Goal: Information Seeking & Learning: Learn about a topic

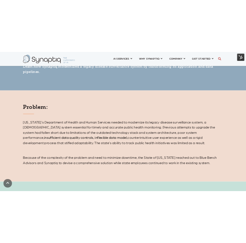
scroll to position [391, 0]
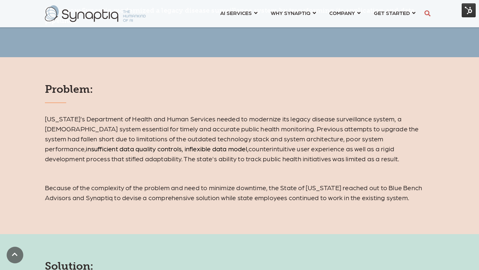
click at [163, 146] on p "[US_STATE]’s Department of Health and Human Services needed to modernize its le…" at bounding box center [239, 139] width 389 height 50
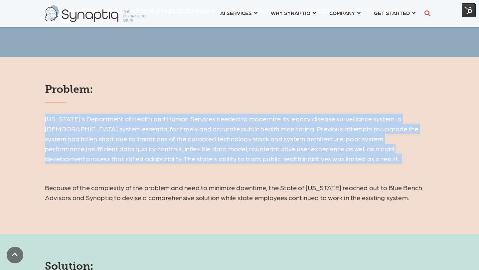
click at [163, 146] on p "[US_STATE]’s Department of Health and Human Services needed to modernize its le…" at bounding box center [239, 139] width 389 height 50
copy div "[US_STATE]’s Department of Health and Human Services needed to modernize its le…"
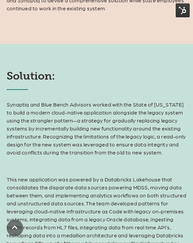
scroll to position [589, 0]
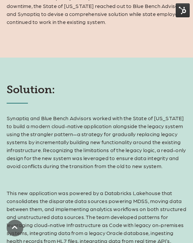
click at [60, 136] on p "Synaptiq and Blue Bench Advisors worked with the State of [US_STATE] to build a…" at bounding box center [97, 142] width 180 height 56
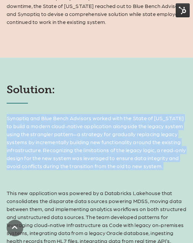
click at [60, 136] on p "Synaptiq and Blue Bench Advisors worked with the State of [US_STATE] to build a…" at bounding box center [97, 142] width 180 height 56
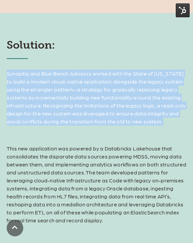
scroll to position [660, 0]
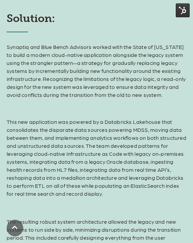
click at [110, 119] on p "This new application was powered by a Databricks Lakehouse that consolidates th…" at bounding box center [97, 158] width 180 height 80
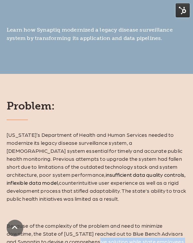
scroll to position [565, 0]
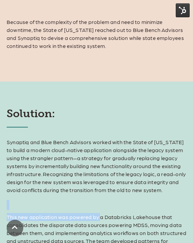
drag, startPoint x: 6, startPoint y: 46, endPoint x: 99, endPoint y: 215, distance: 192.5
click at [99, 215] on div "Solution: Synaptiq and Blue Bench Advisors worked with the State of [US_STATE] …" at bounding box center [96, 241] width 193 height 269
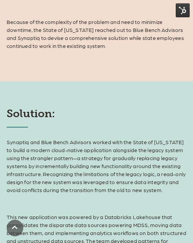
click at [84, 170] on p "Synaptiq and Blue Bench Advisors worked with the State of [US_STATE] to build a…" at bounding box center [97, 166] width 180 height 56
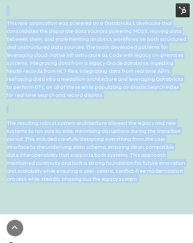
scroll to position [761, 0]
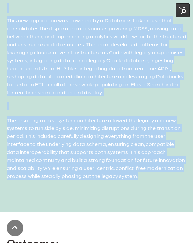
drag, startPoint x: 6, startPoint y: 142, endPoint x: 116, endPoint y: 198, distance: 123.8
click at [116, 198] on div "Solution: Synaptiq and Blue Bench Advisors worked with the State of [US_STATE] …" at bounding box center [96, 48] width 193 height 327
copy div "Loremips dol Sita Conse Adipisci elitse doei tem Incid ut Laboreet do magna a e…"
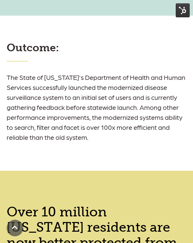
scroll to position [968, 0]
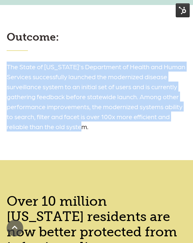
drag, startPoint x: 8, startPoint y: 67, endPoint x: 108, endPoint y: 130, distance: 119.0
click at [108, 130] on h6 "The State of [US_STATE]'s Department of Health and Human Services successfully …" at bounding box center [97, 97] width 180 height 70
copy h6 "The State of [US_STATE]'s Department of Health and Human Services successfully …"
